Goal: Find specific page/section

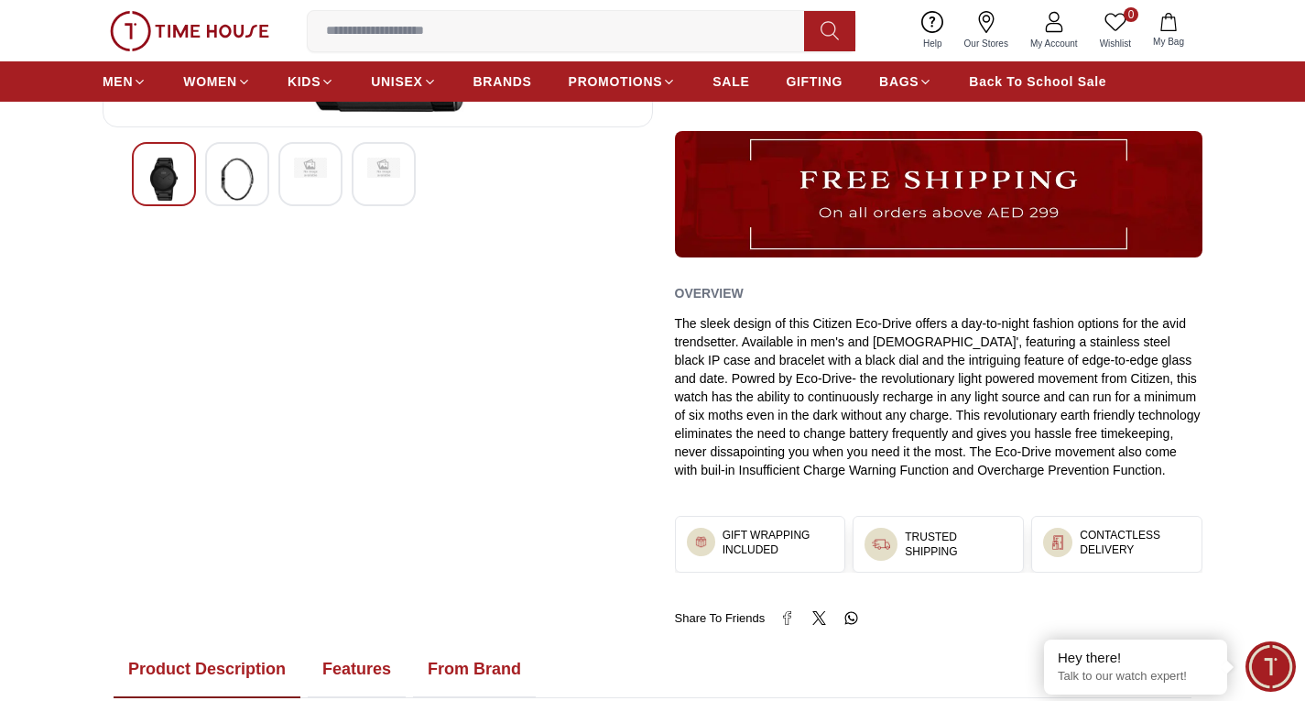
scroll to position [547, 0]
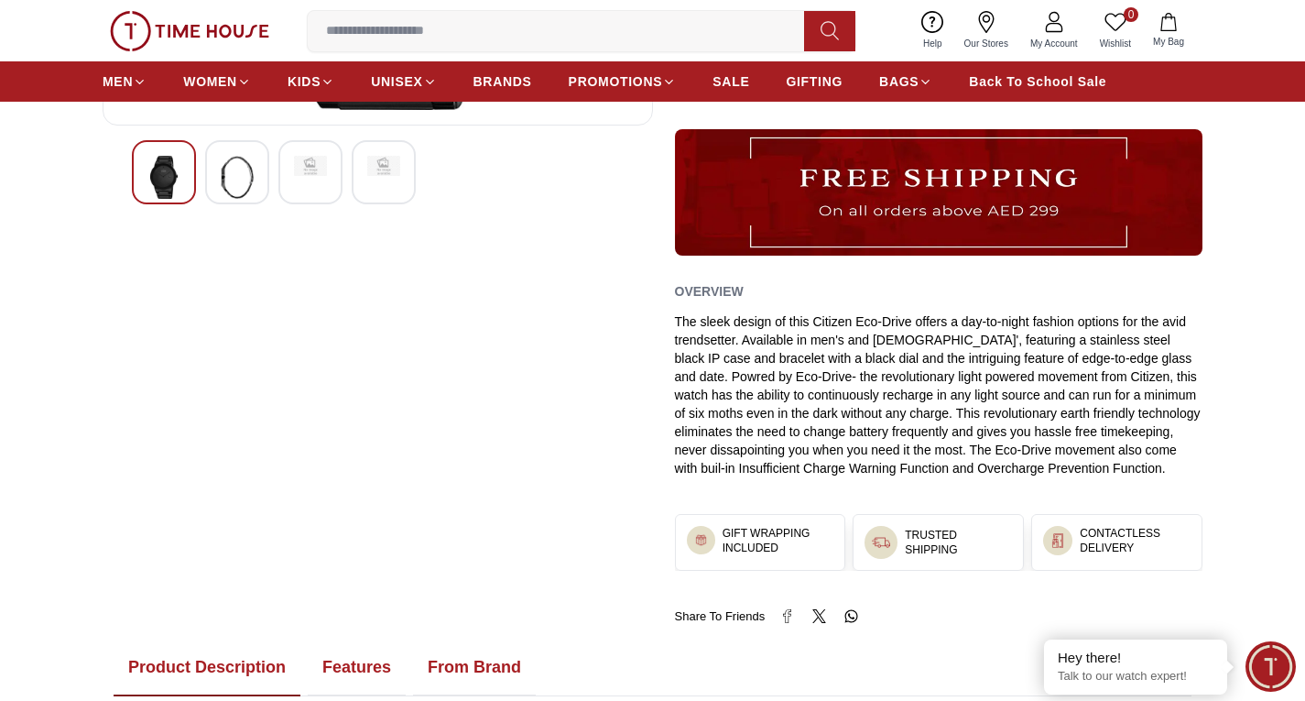
click at [251, 164] on img at bounding box center [237, 177] width 33 height 43
click at [374, 166] on img at bounding box center [383, 177] width 33 height 43
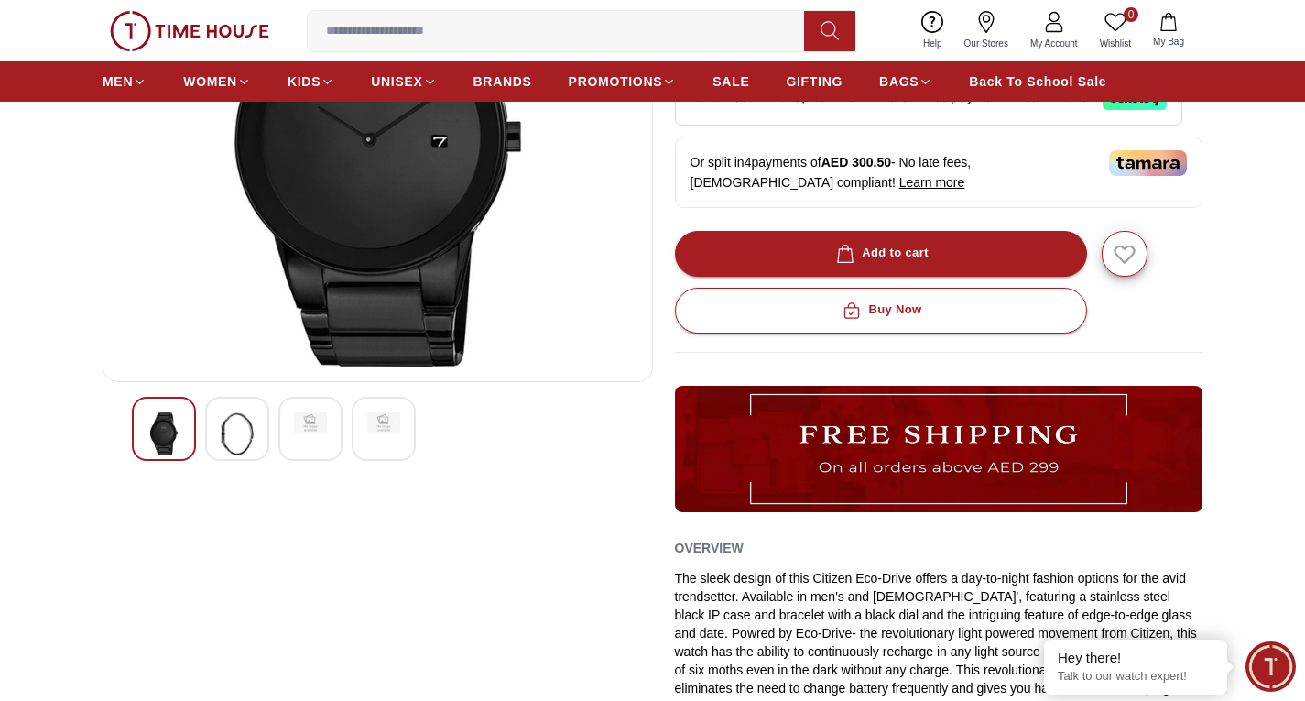
scroll to position [0, 0]
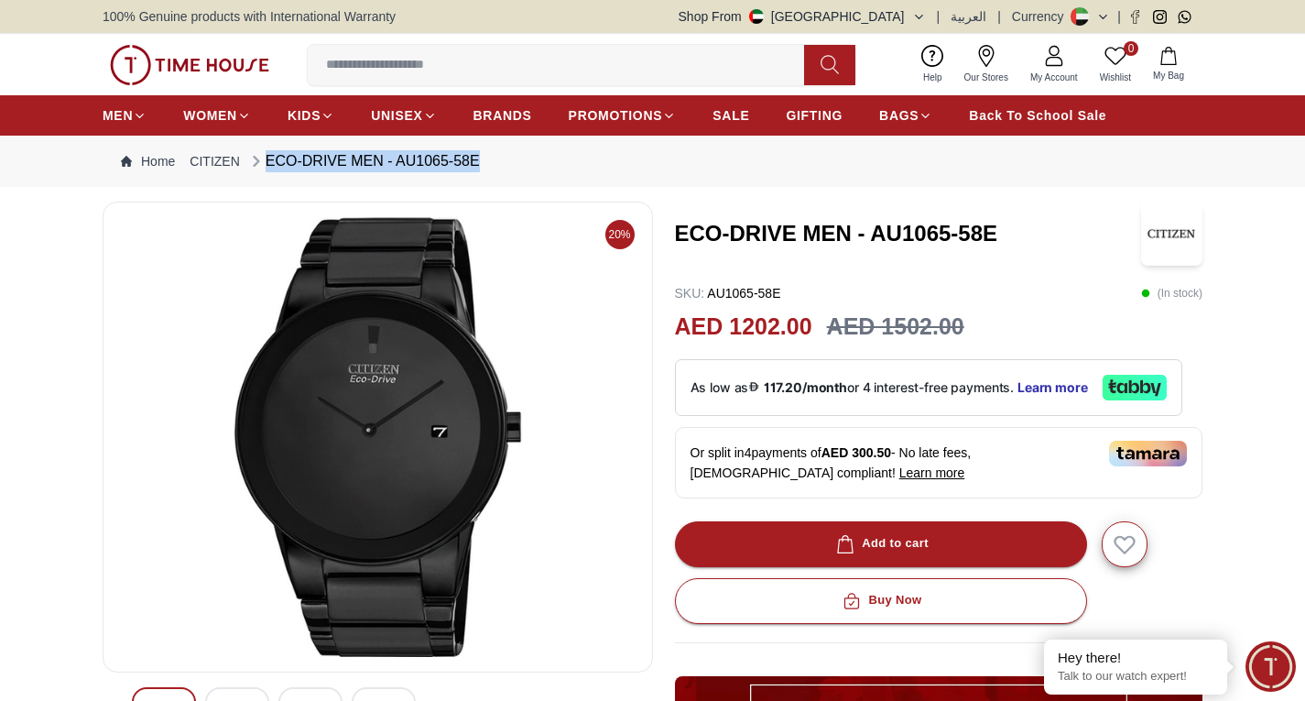
drag, startPoint x: 507, startPoint y: 153, endPoint x: 477, endPoint y: 153, distance: 30.2
click at [477, 153] on nav "Home CITIZEN ECO-DRIVE MEN - AU1065-58E" at bounding box center [653, 161] width 1100 height 51
copy div "ECO-DRIVE MEN - AU1065-58E"
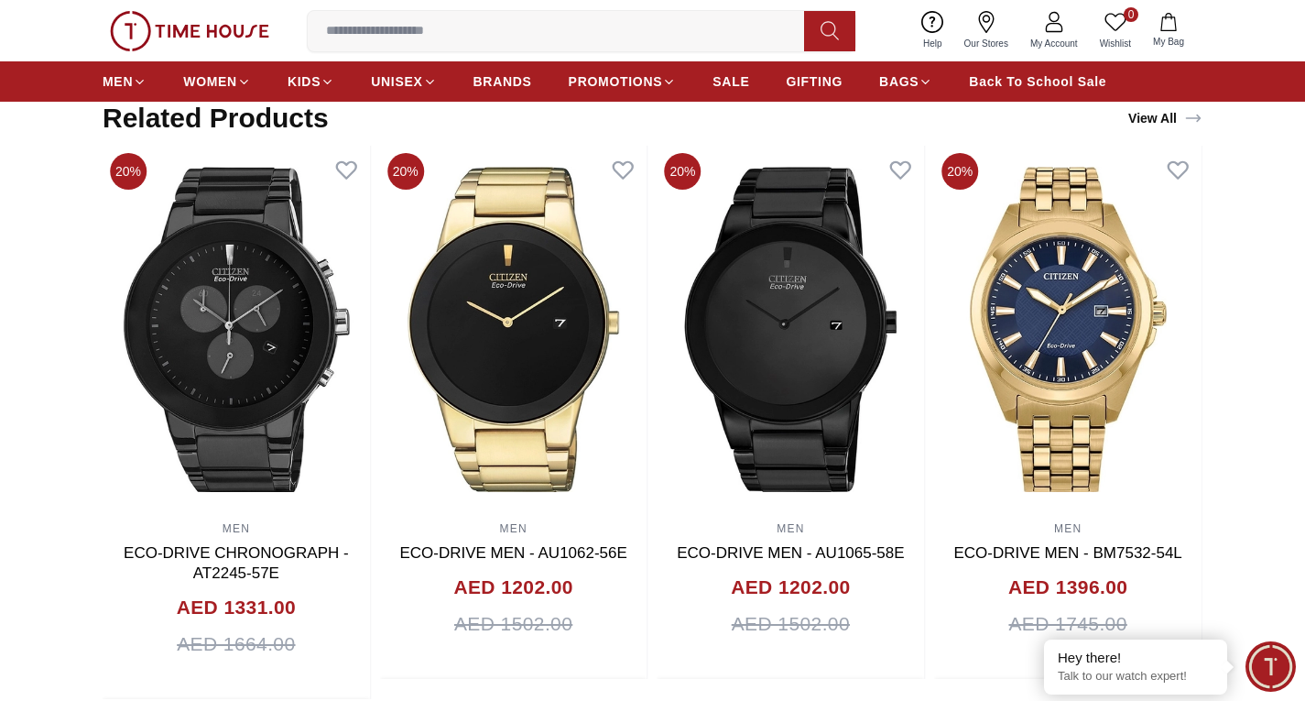
scroll to position [1348, 0]
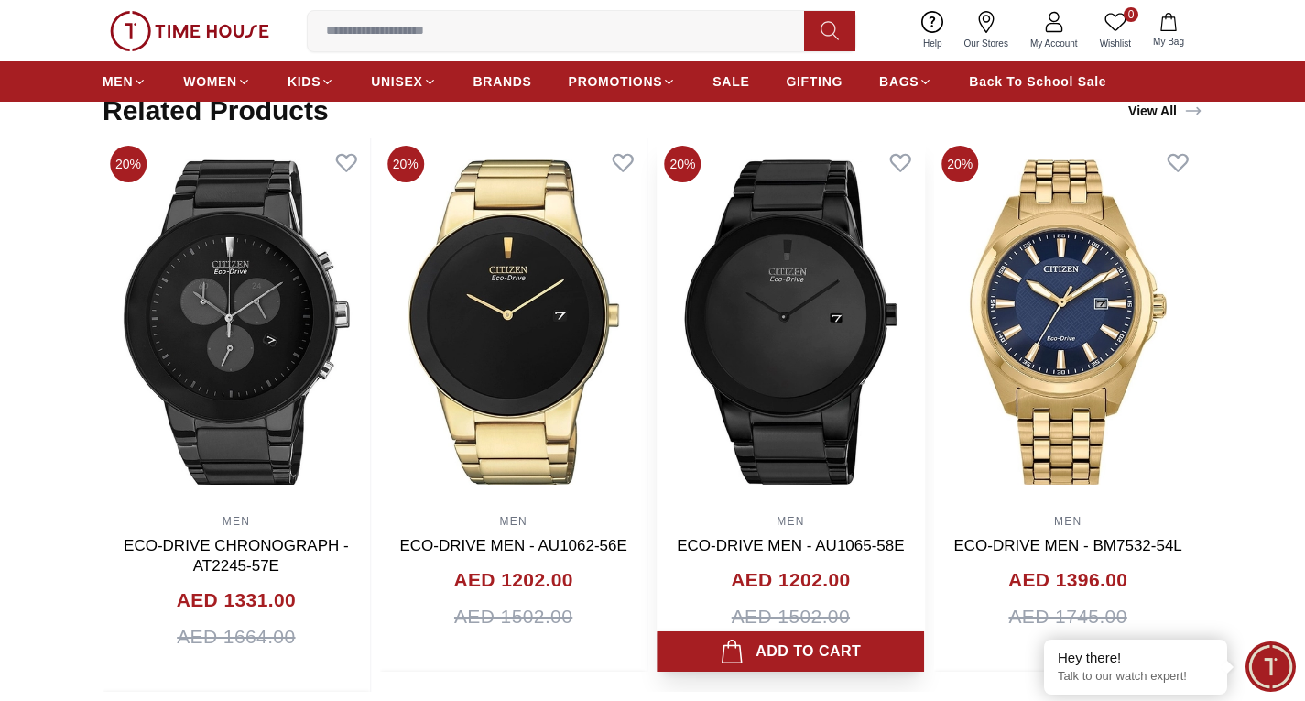
click at [754, 540] on link "ECO-DRIVE MEN - AU1065-58E" at bounding box center [790, 545] width 227 height 17
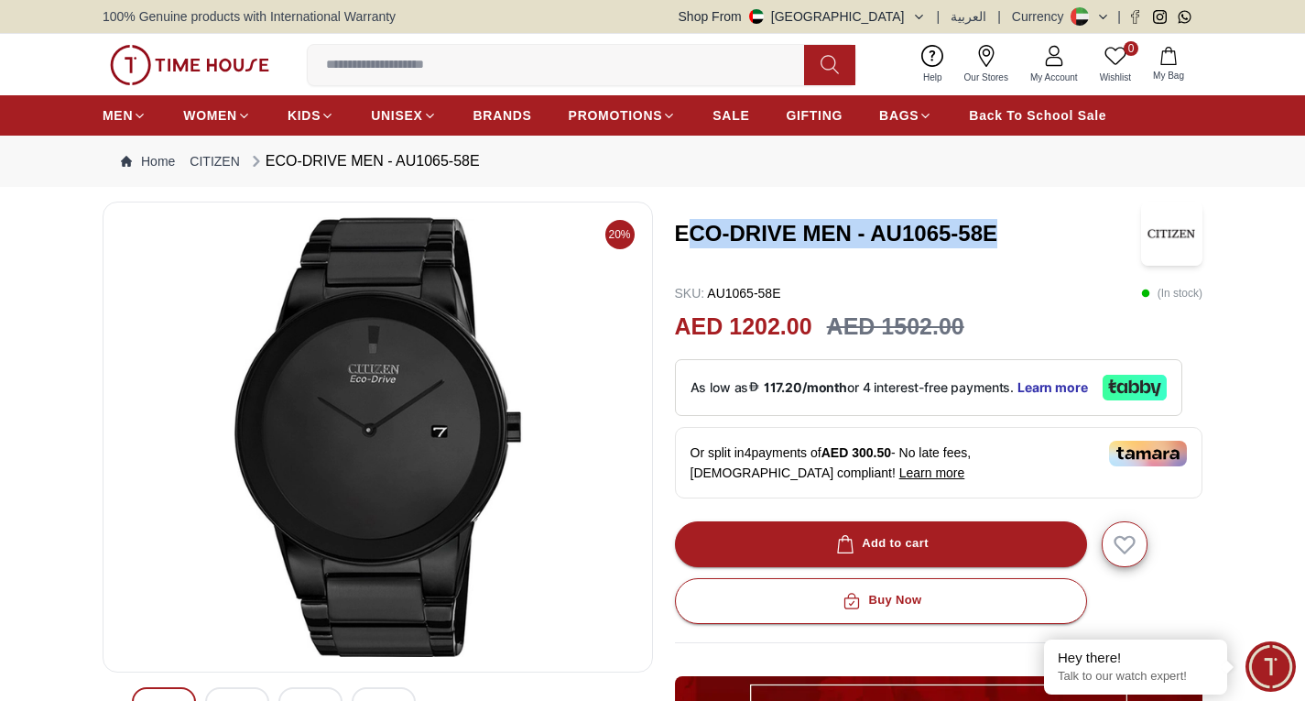
drag, startPoint x: 1015, startPoint y: 229, endPoint x: 682, endPoint y: 234, distance: 332.5
click at [682, 234] on h3 "ECO-DRIVE MEN - AU1065-58E" at bounding box center [908, 233] width 466 height 29
click at [1034, 212] on div "ECO-DRIVE MEN - AU1065-58E" at bounding box center [939, 233] width 528 height 64
drag, startPoint x: 1034, startPoint y: 212, endPoint x: 679, endPoint y: 234, distance: 356.0
click at [679, 234] on div "ECO-DRIVE MEN - AU1065-58E" at bounding box center [939, 233] width 528 height 64
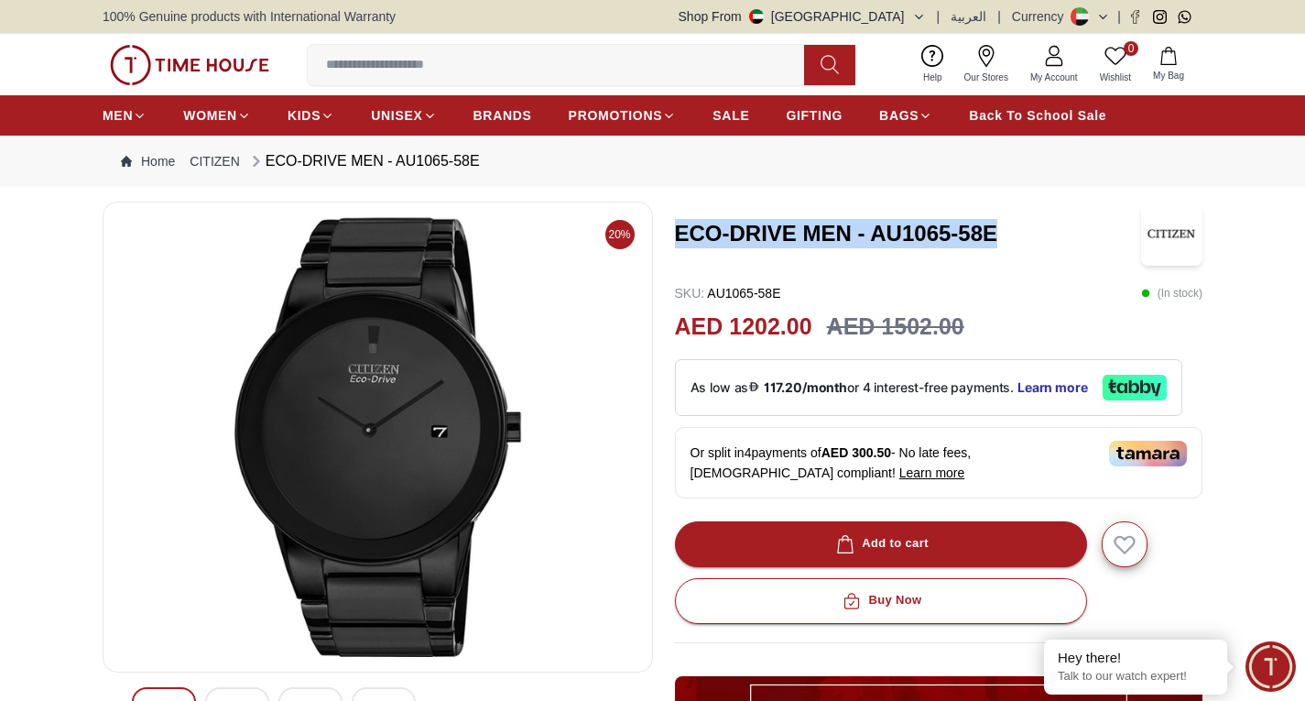
copy h3 "ECO-DRIVE MEN - AU1065-58E"
